Goal: Find specific page/section

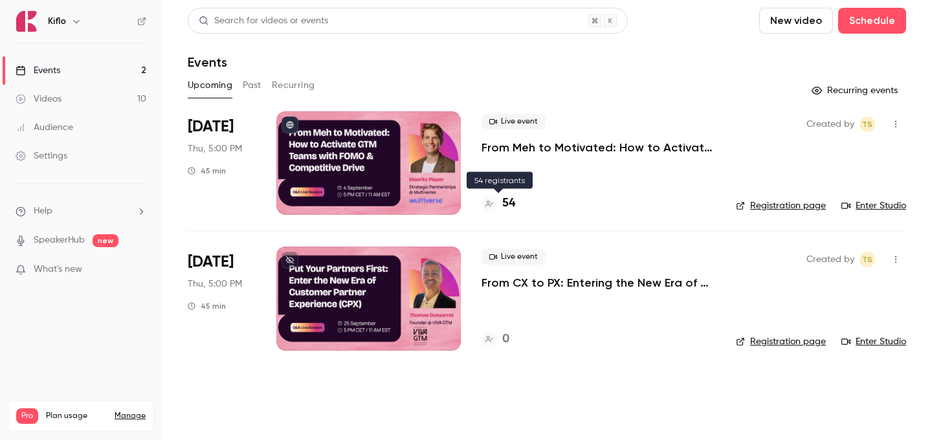
click at [506, 197] on h4 "54" at bounding box center [508, 203] width 13 height 17
